Goal: Check status: Check status

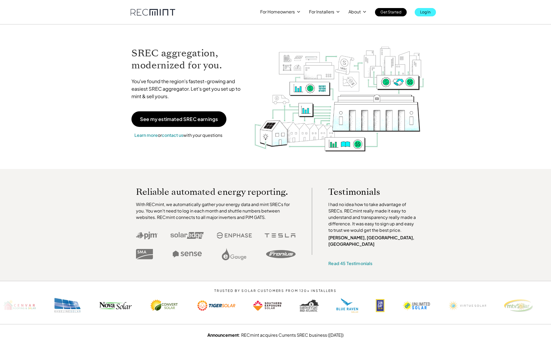
click at [422, 13] on p "Log In" at bounding box center [425, 12] width 10 height 8
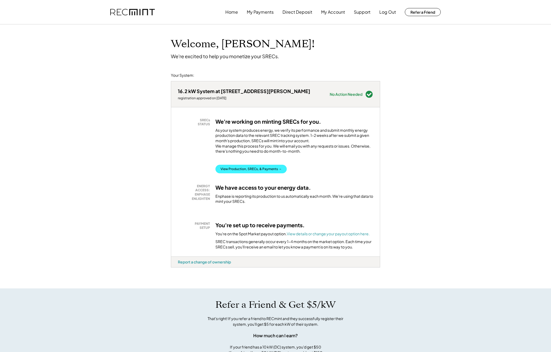
click at [232, 173] on button "View Production, SRECs, & Payments →" at bounding box center [250, 169] width 71 height 9
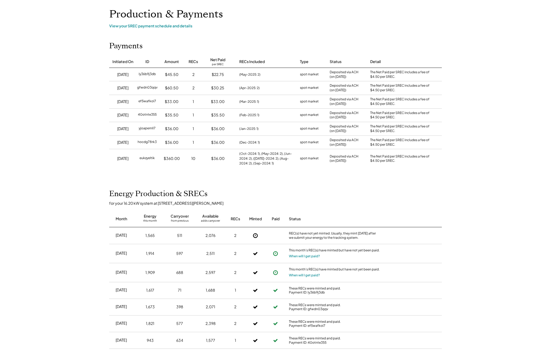
scroll to position [48, 0]
